Goal: Communication & Community: Answer question/provide support

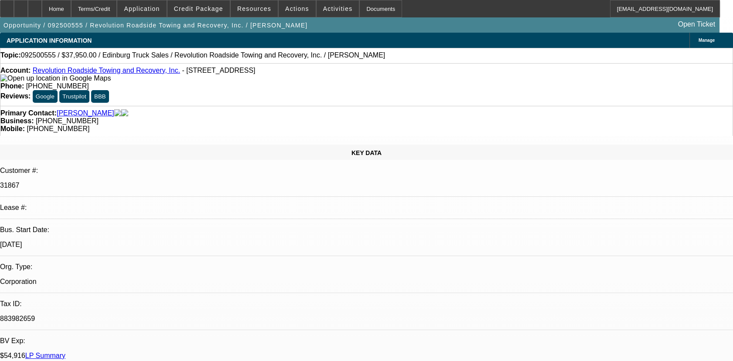
select select "0"
select select "2"
select select "0.1"
select select "4"
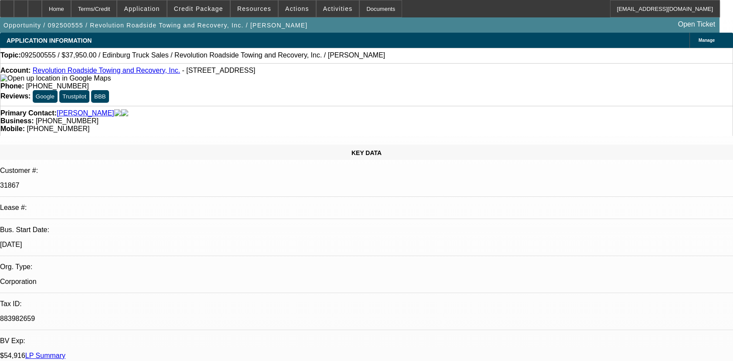
radio input "true"
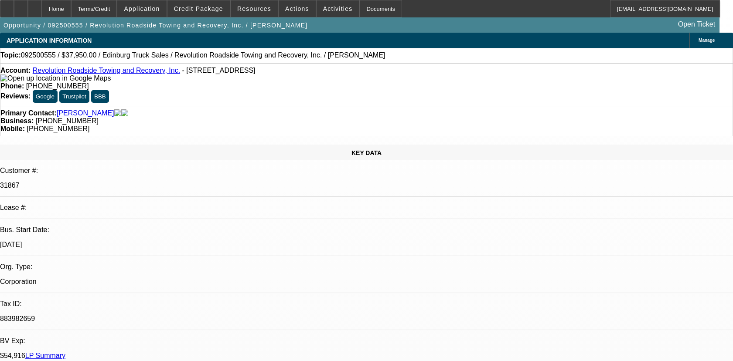
type textarea "01- ACTIVE BFC DEAL, PAYMENTS MADE ON TIME, GPS IS PINGING/02- SOLD DEAL NO HIS…"
radio input "false"
radio input "true"
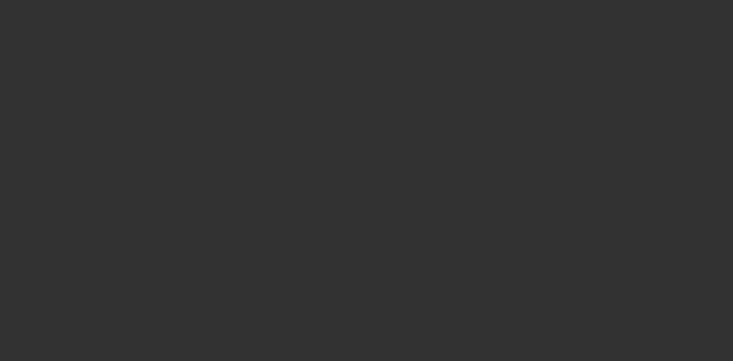
scroll to position [0, 0]
